Goal: Navigation & Orientation: Find specific page/section

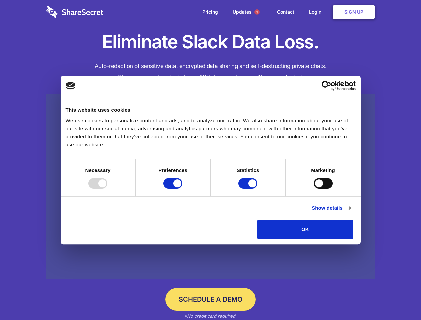
click at [107, 189] on div at bounding box center [97, 183] width 19 height 11
click at [183, 189] on input "Preferences" at bounding box center [172, 183] width 19 height 11
checkbox input "false"
click at [249, 189] on input "Statistics" at bounding box center [248, 183] width 19 height 11
checkbox input "false"
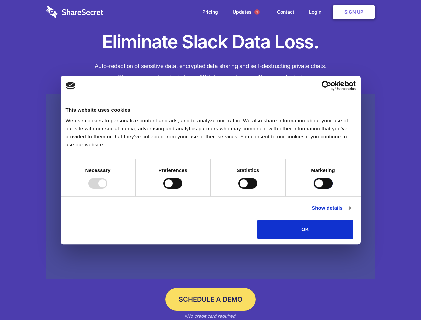
click at [314, 189] on input "Marketing" at bounding box center [323, 183] width 19 height 11
checkbox input "true"
click at [351, 212] on link "Show details" at bounding box center [331, 208] width 39 height 8
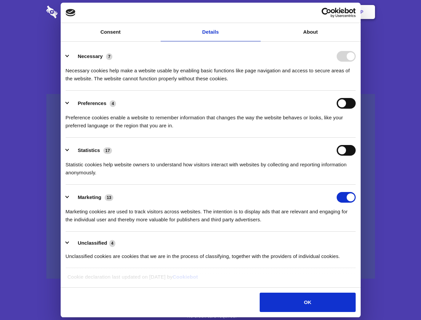
click at [361, 242] on div "Details Necessary 7 Necessary cookies help make a website usable by enabling ba…" at bounding box center [211, 165] width 300 height 246
click at [257, 12] on span "1" at bounding box center [257, 11] width 5 height 5
